Goal: Transaction & Acquisition: Purchase product/service

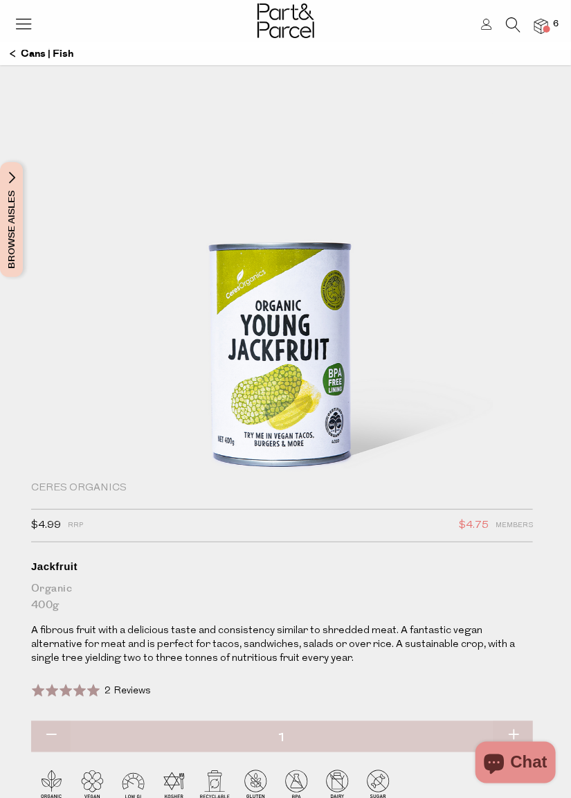
click at [547, 28] on span at bounding box center [547, 29] width 7 height 7
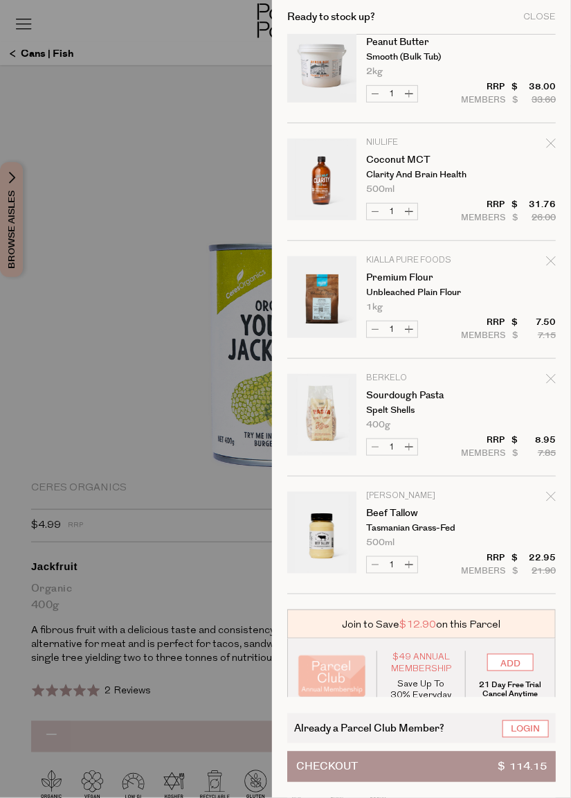
scroll to position [163, 0]
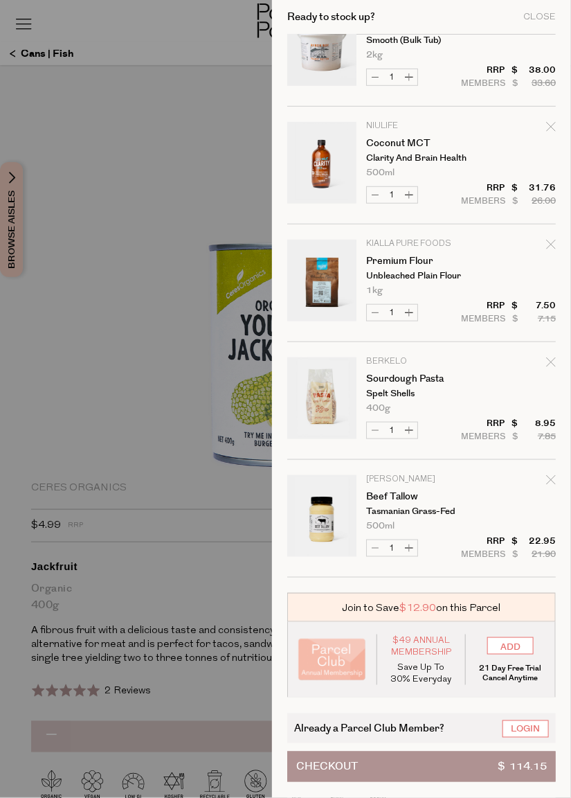
click at [238, 163] on div at bounding box center [285, 399] width 571 height 798
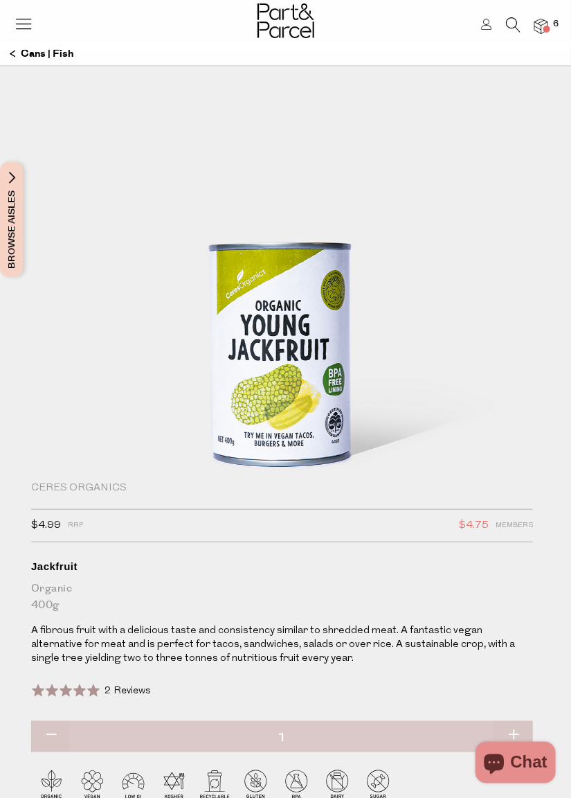
click at [487, 21] on icon at bounding box center [486, 24] width 11 height 11
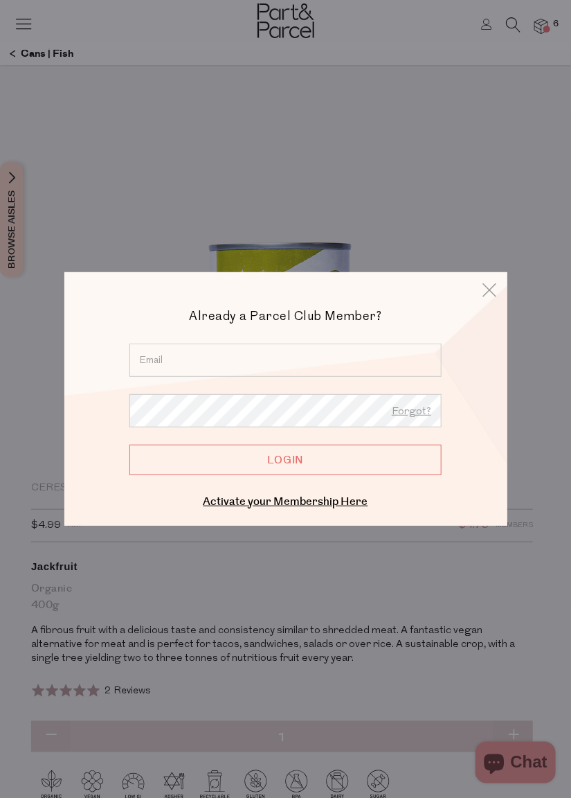
click at [285, 357] on input "email" at bounding box center [286, 359] width 312 height 33
type input "jackelyn.c3@gmail.com"
click at [130, 445] on input "Login" at bounding box center [286, 460] width 312 height 30
click at [296, 456] on input "Login" at bounding box center [286, 460] width 312 height 30
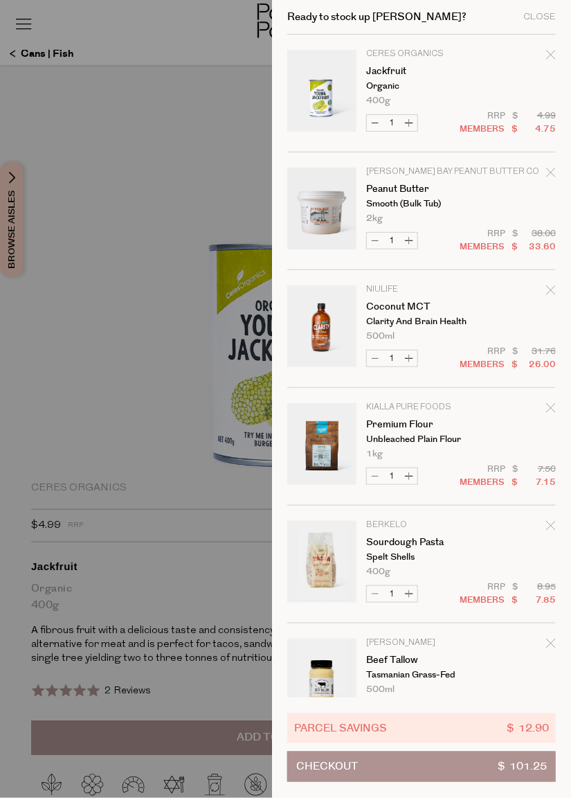
click at [550, 51] on icon "Remove Jackfruit" at bounding box center [551, 55] width 10 height 10
click at [382, 122] on button "Decrease Jackfruit" at bounding box center [375, 123] width 17 height 16
type input "0"
click at [533, 443] on td "Kialla Pure Foods Premium Flour Unbleached Plain Flour 1kg Only 63 Available" at bounding box center [461, 430] width 190 height 55
click at [548, 62] on div "Remove Jackfruit" at bounding box center [551, 57] width 10 height 19
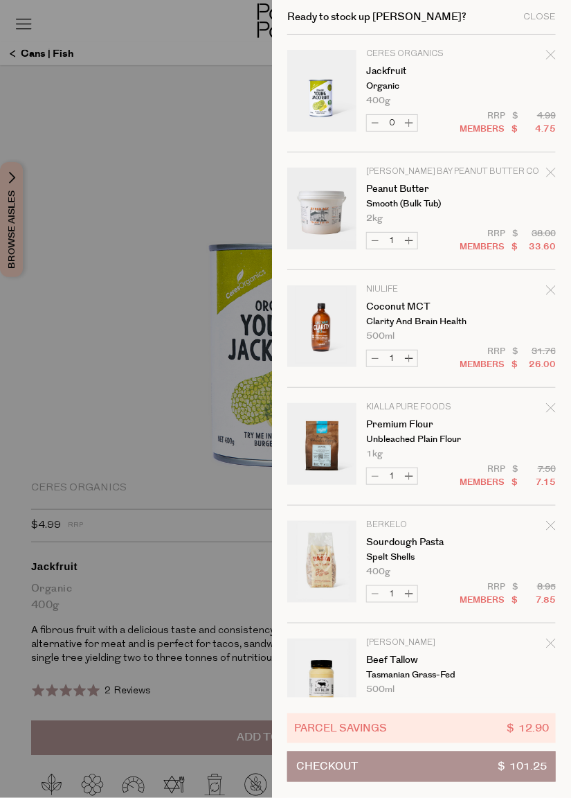
click at [546, 54] on icon "Remove Jackfruit" at bounding box center [551, 55] width 10 height 10
click at [123, 38] on div at bounding box center [285, 399] width 571 height 798
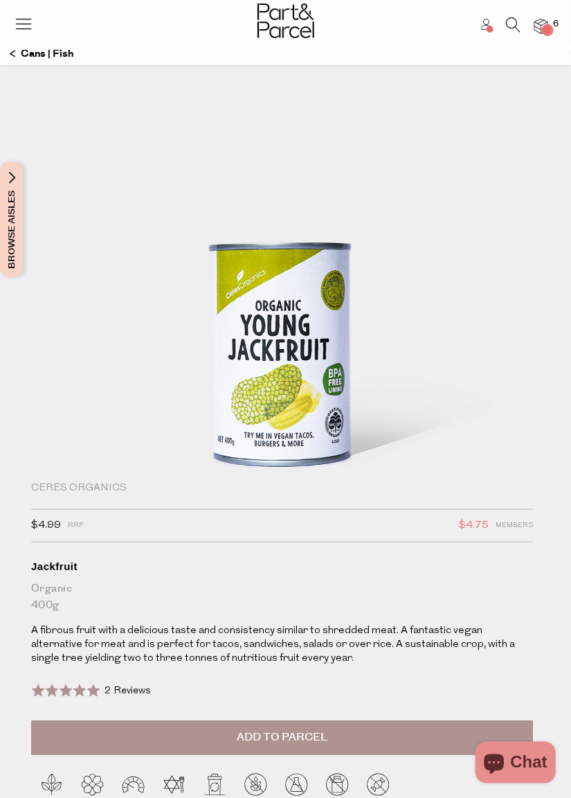
click at [508, 30] on icon at bounding box center [513, 24] width 15 height 15
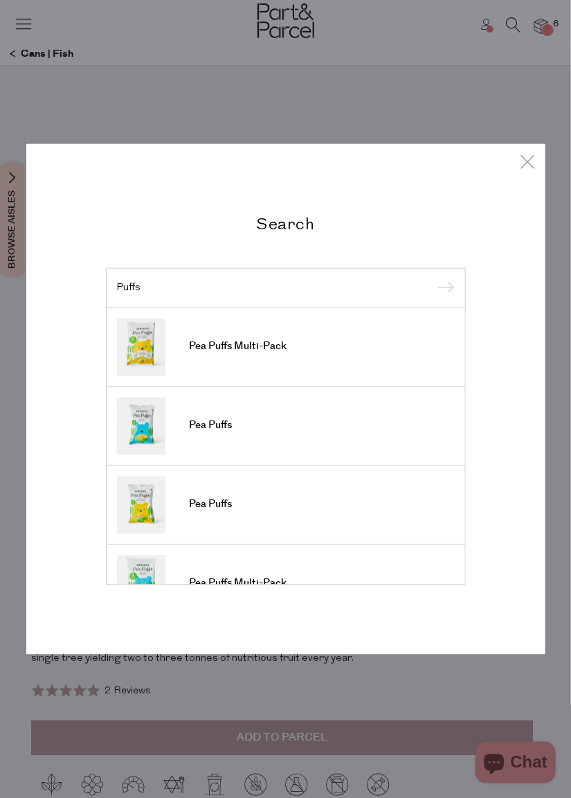
type input "Puffs"
click at [381, 350] on link "Pea Puffs Multi-Pack" at bounding box center [286, 346] width 338 height 57
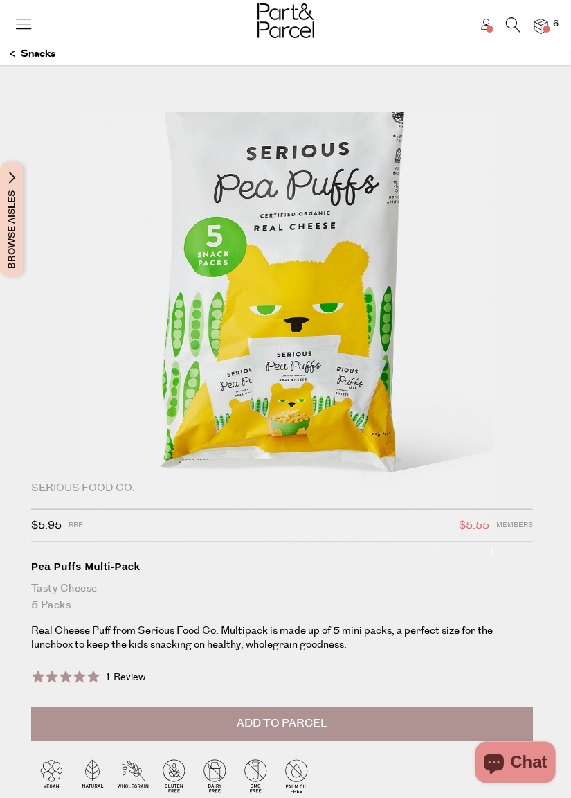
click at [433, 726] on button "Add to Parcel" at bounding box center [282, 724] width 502 height 35
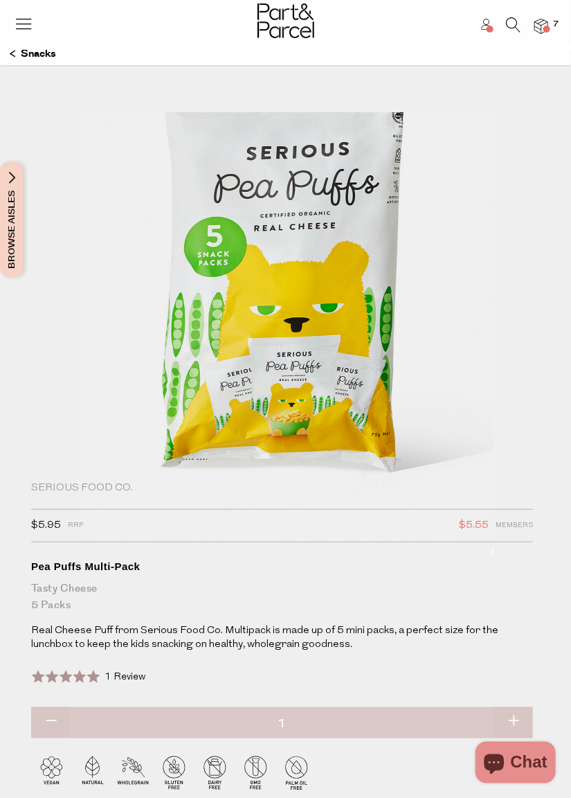
click at [521, 724] on button "button" at bounding box center [513, 722] width 39 height 30
type input "2"
click at [511, 26] on icon at bounding box center [513, 24] width 15 height 15
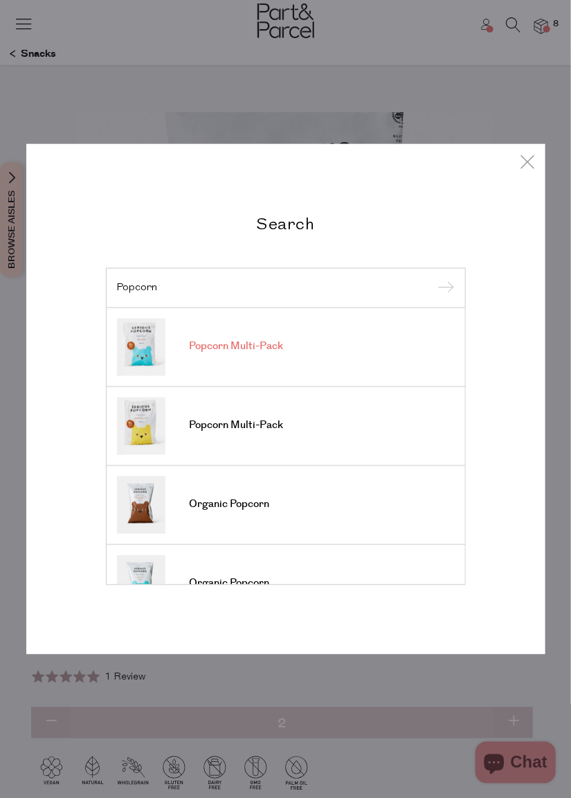
type input "Popcorn"
click at [375, 351] on link "Popcorn Multi-Pack" at bounding box center [286, 346] width 338 height 57
click at [374, 427] on link "Popcorn Multi-Pack" at bounding box center [286, 425] width 338 height 57
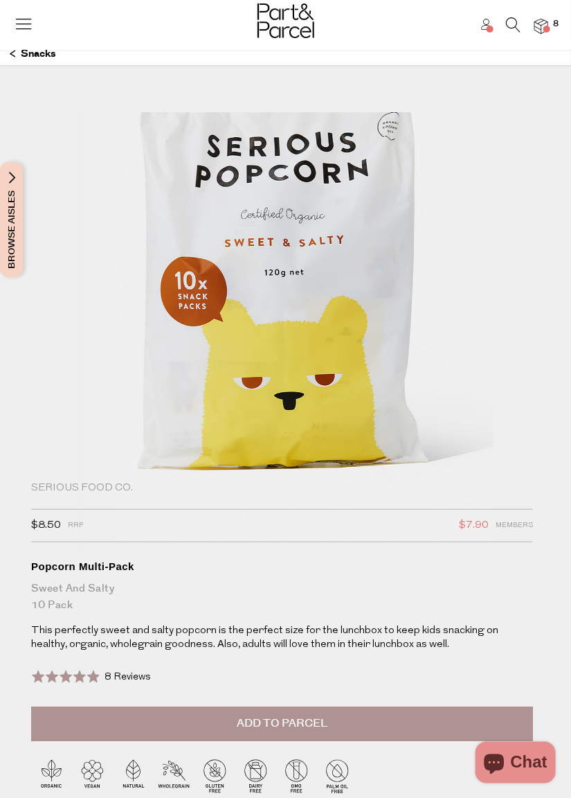
scroll to position [15, 0]
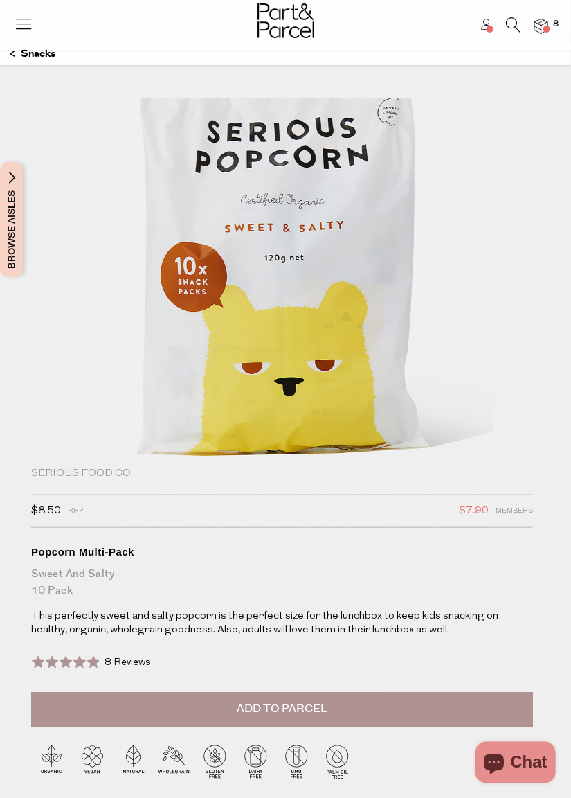
click at [400, 715] on button "Add to Parcel" at bounding box center [282, 710] width 502 height 35
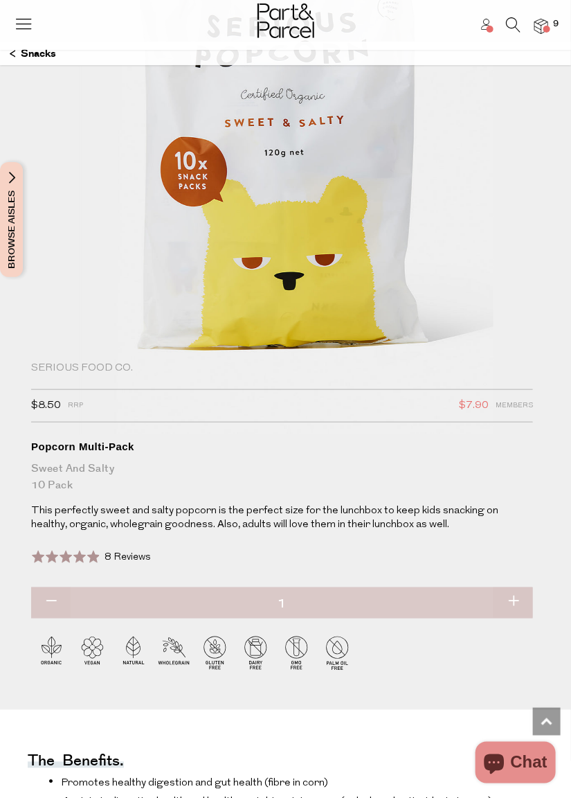
scroll to position [0, 0]
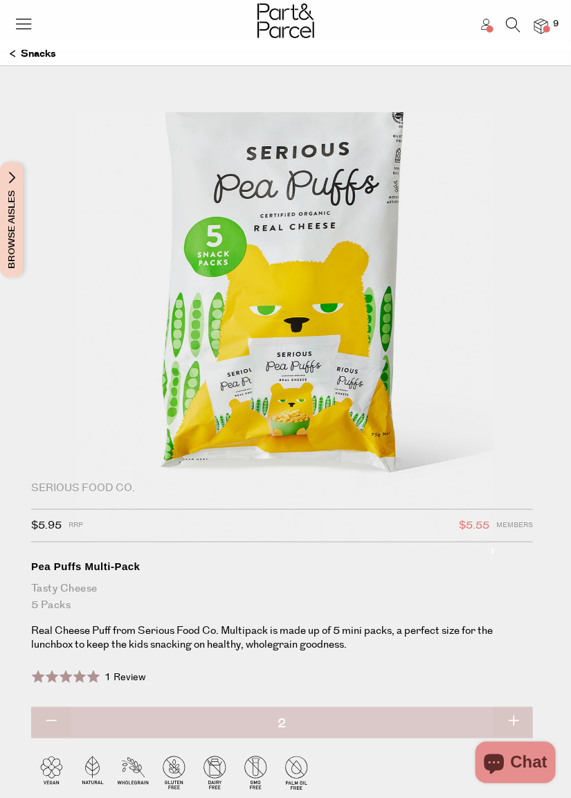
click at [508, 21] on icon at bounding box center [513, 24] width 15 height 15
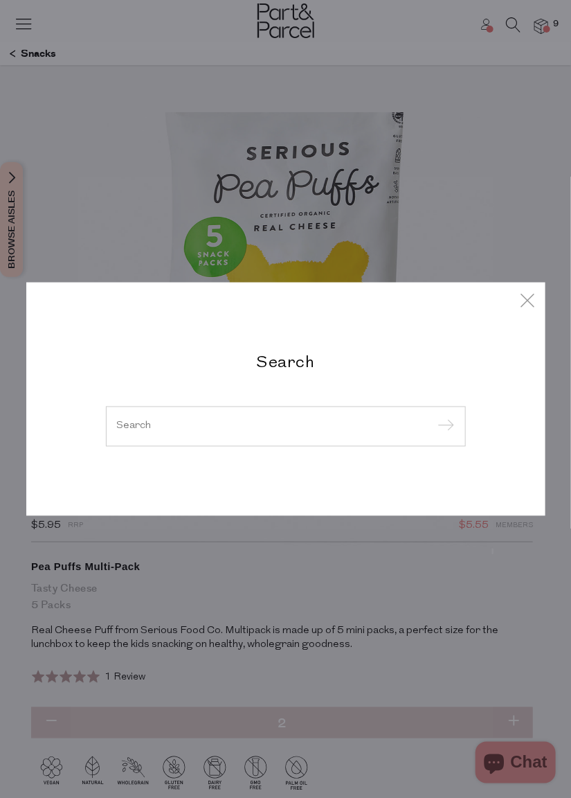
click at [258, 423] on input "search" at bounding box center [286, 426] width 338 height 10
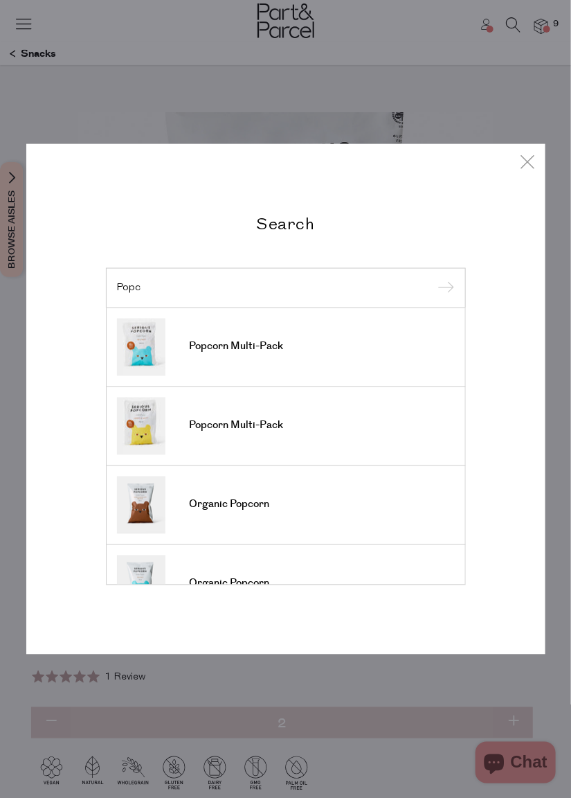
type input "Popc"
click at [379, 337] on link "Popcorn Multi-Pack" at bounding box center [286, 346] width 338 height 57
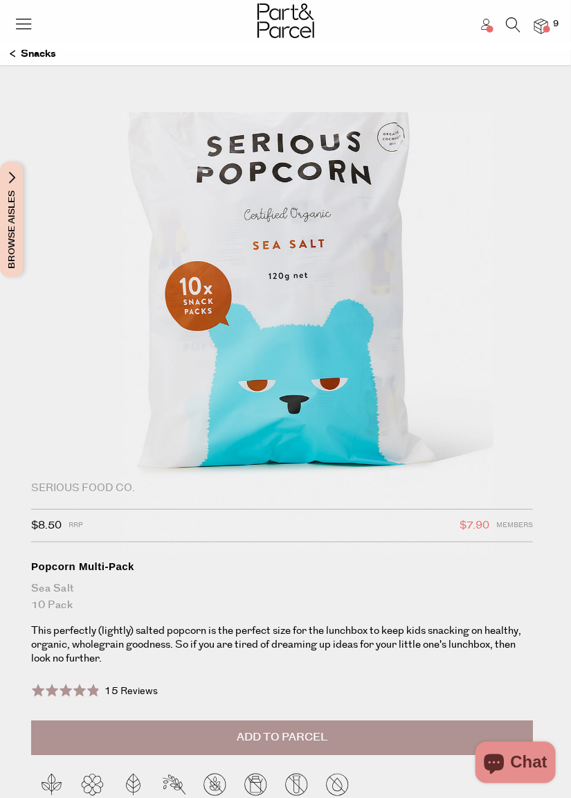
click at [387, 731] on button "Add to Parcel" at bounding box center [282, 738] width 502 height 35
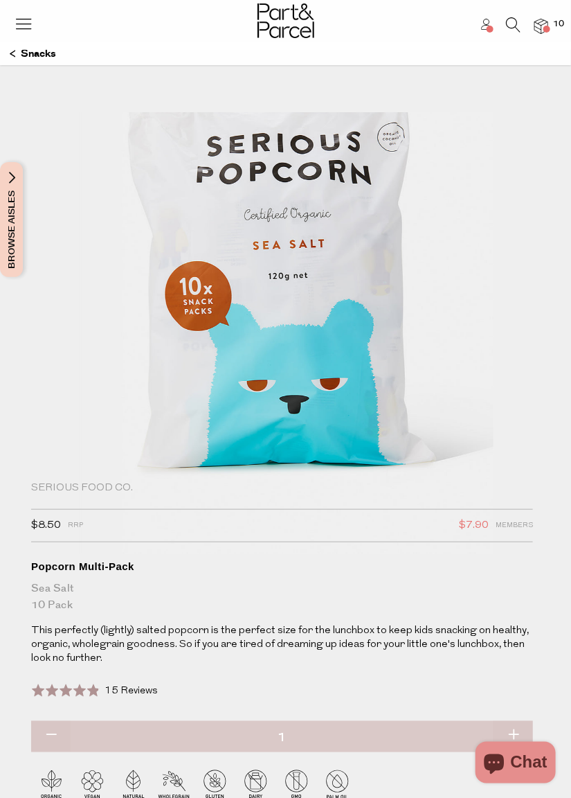
click at [547, 30] on span at bounding box center [547, 29] width 7 height 7
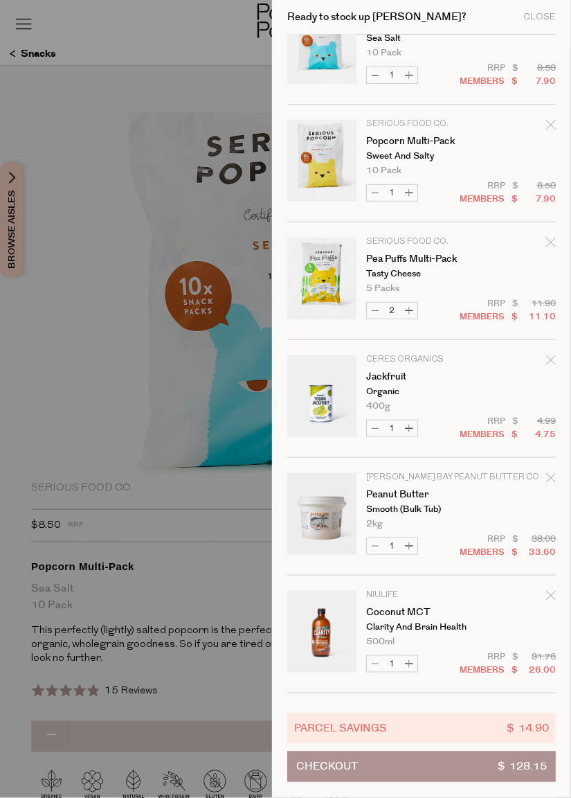
scroll to position [55, 0]
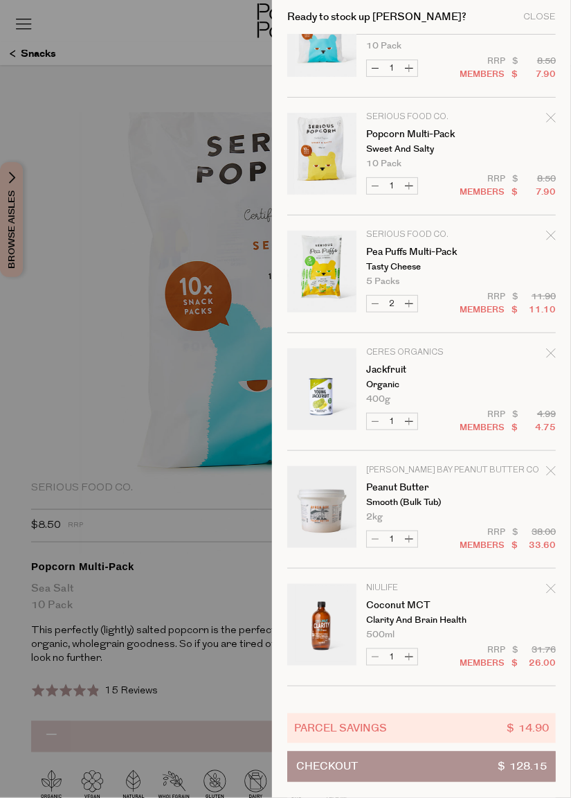
click at [553, 361] on div "Remove Jackfruit" at bounding box center [551, 355] width 10 height 19
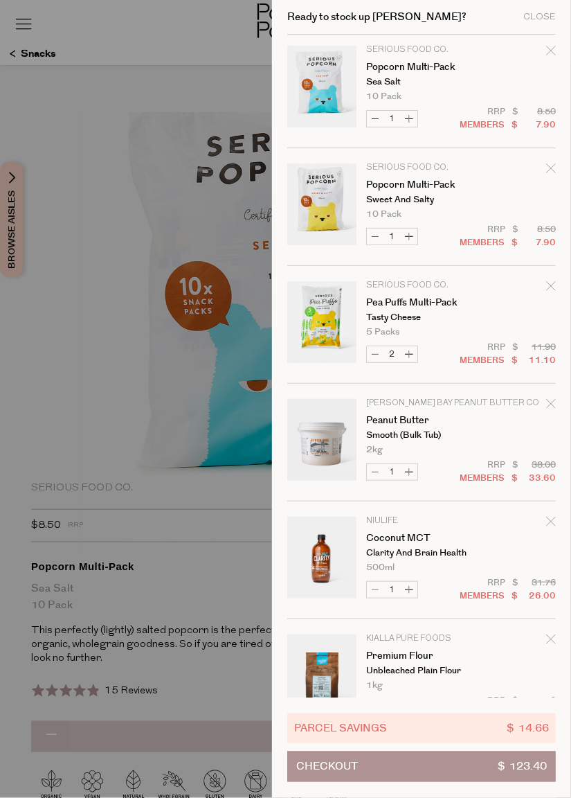
scroll to position [0, 0]
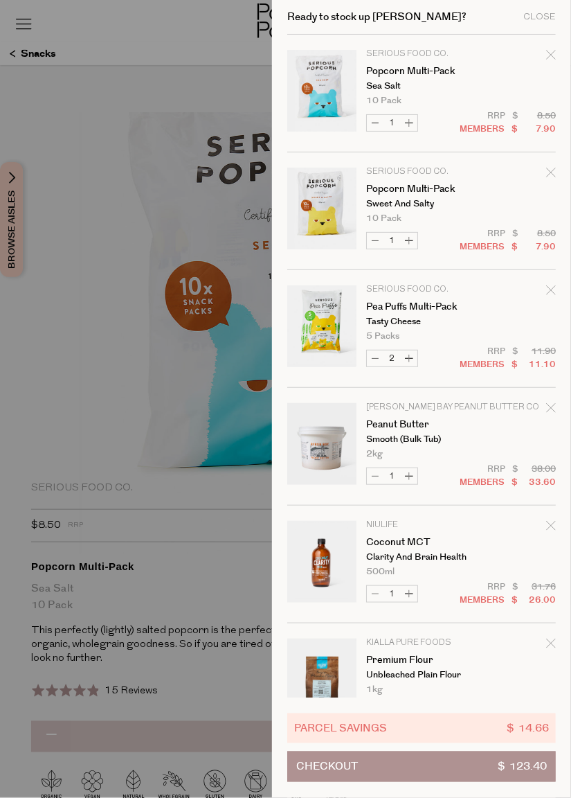
click at [546, 63] on div "Remove Popcorn Multi-Pack" at bounding box center [551, 57] width 10 height 19
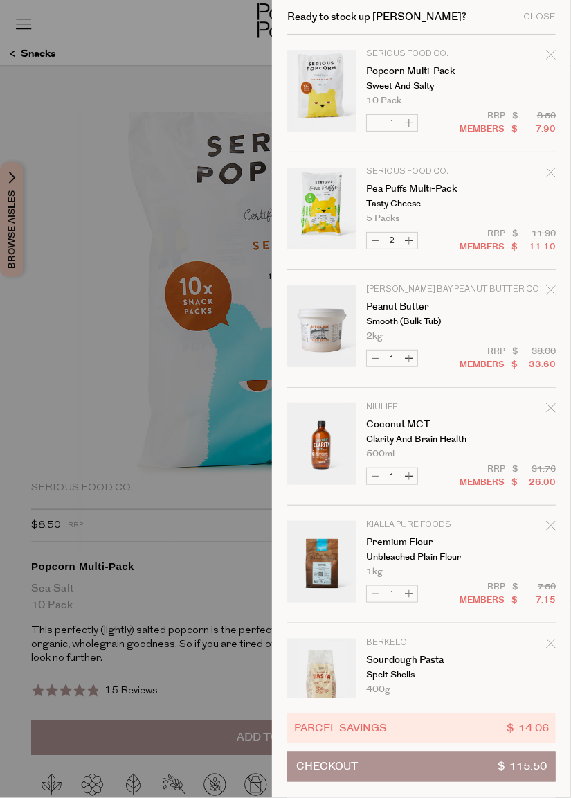
click at [553, 55] on icon "Remove Popcorn Multi-Pack" at bounding box center [551, 55] width 10 height 10
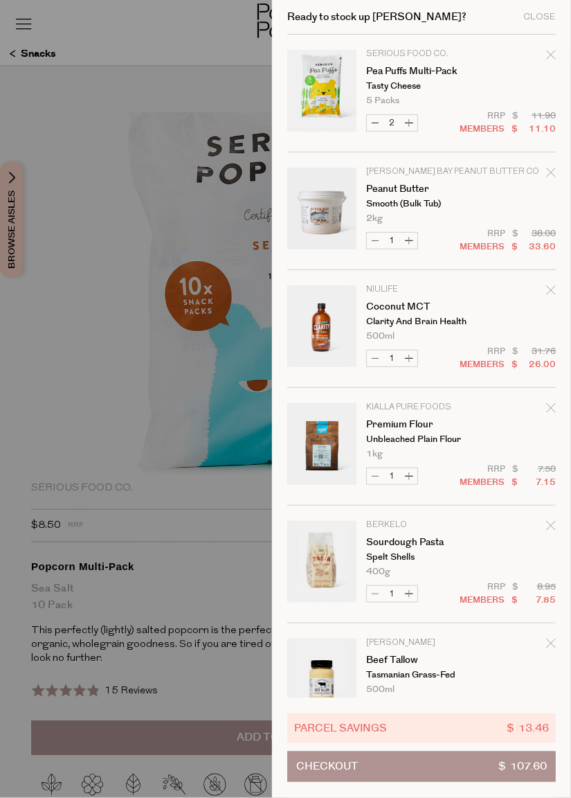
click at [506, 774] on span "$ 107.60" at bounding box center [523, 766] width 48 height 29
